Goal: Contribute content

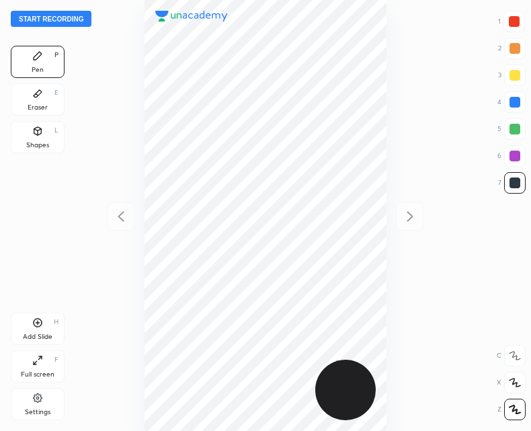
scroll to position [431, 316]
click at [64, 16] on button "Start recording" at bounding box center [51, 19] width 81 height 16
click at [50, 323] on div "Add Slide H" at bounding box center [38, 329] width 54 height 32
click at [128, 219] on icon at bounding box center [121, 216] width 16 height 16
click at [410, 223] on icon at bounding box center [410, 216] width 16 height 16
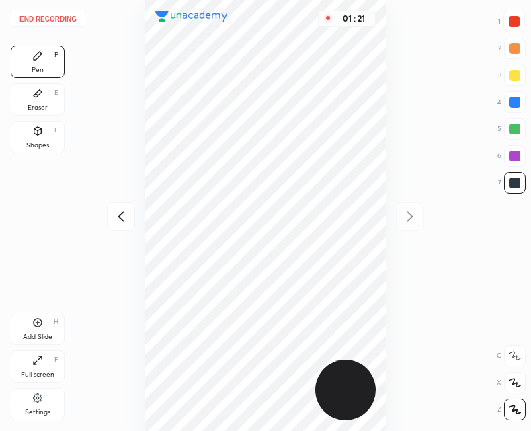
click at [108, 228] on div at bounding box center [121, 216] width 28 height 28
click at [408, 219] on icon at bounding box center [410, 216] width 16 height 16
click at [116, 218] on icon at bounding box center [121, 216] width 16 height 16
click at [34, 334] on div "Add Slide" at bounding box center [38, 337] width 30 height 7
click at [128, 207] on div at bounding box center [121, 216] width 28 height 28
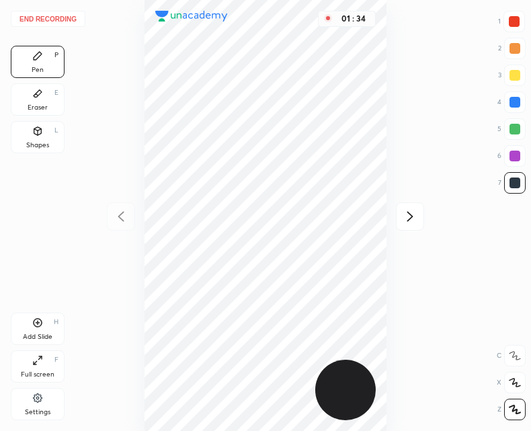
click at [413, 210] on icon at bounding box center [410, 216] width 16 height 16
click at [42, 323] on icon at bounding box center [37, 322] width 11 height 11
click at [62, 20] on button "End recording" at bounding box center [48, 19] width 75 height 16
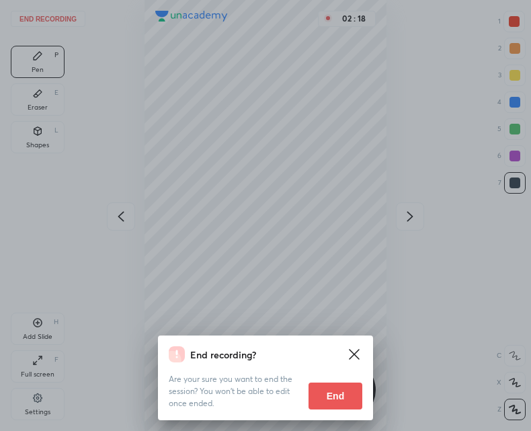
click at [338, 400] on button "End" at bounding box center [336, 396] width 54 height 27
